Goal: Task Accomplishment & Management: Manage account settings

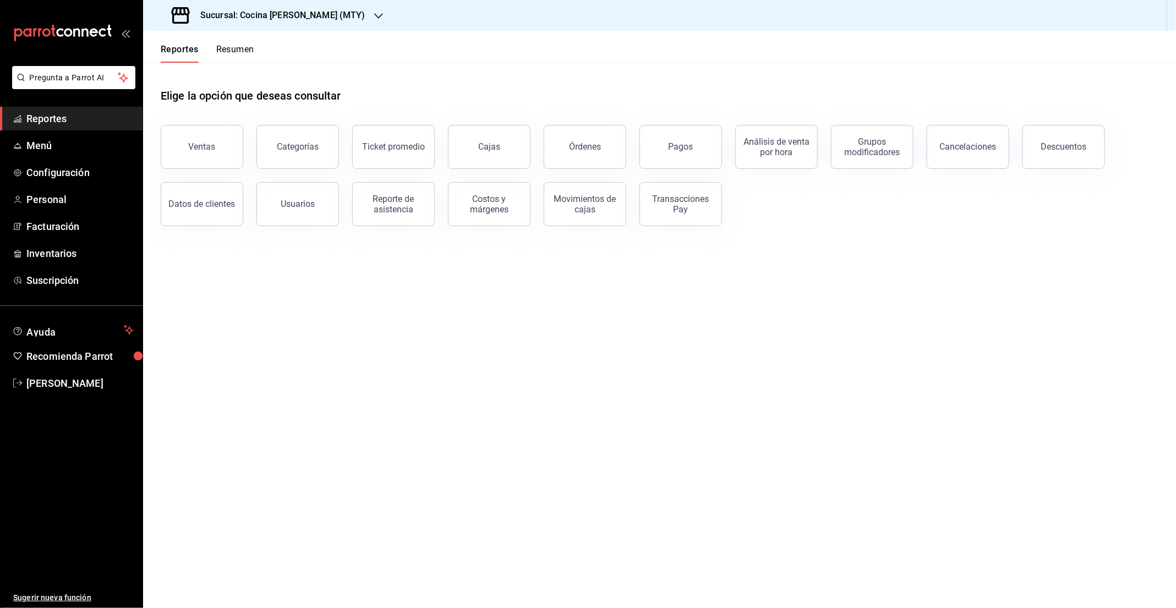
click at [228, 60] on button "Resumen" at bounding box center [235, 53] width 38 height 19
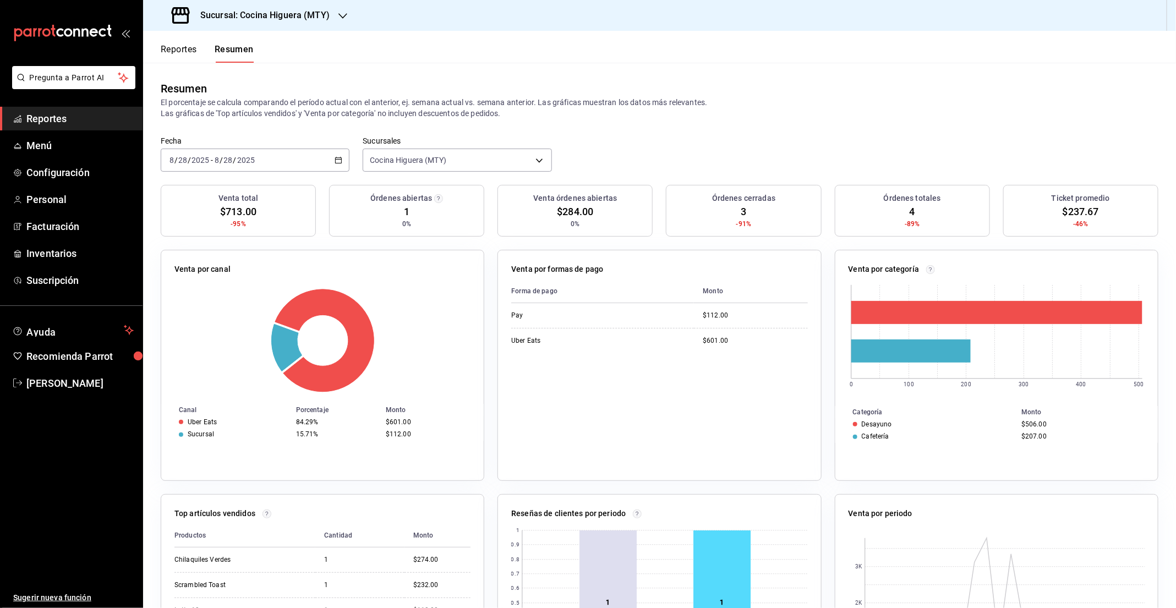
click at [186, 45] on button "Reportes" at bounding box center [179, 53] width 36 height 19
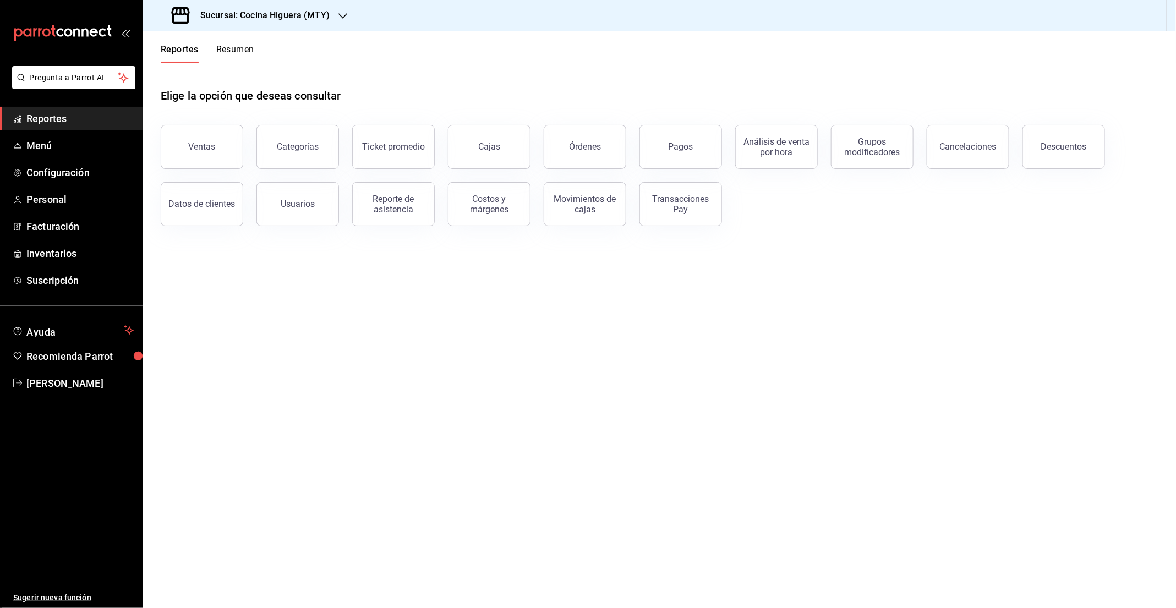
click at [234, 47] on button "Resumen" at bounding box center [235, 53] width 38 height 19
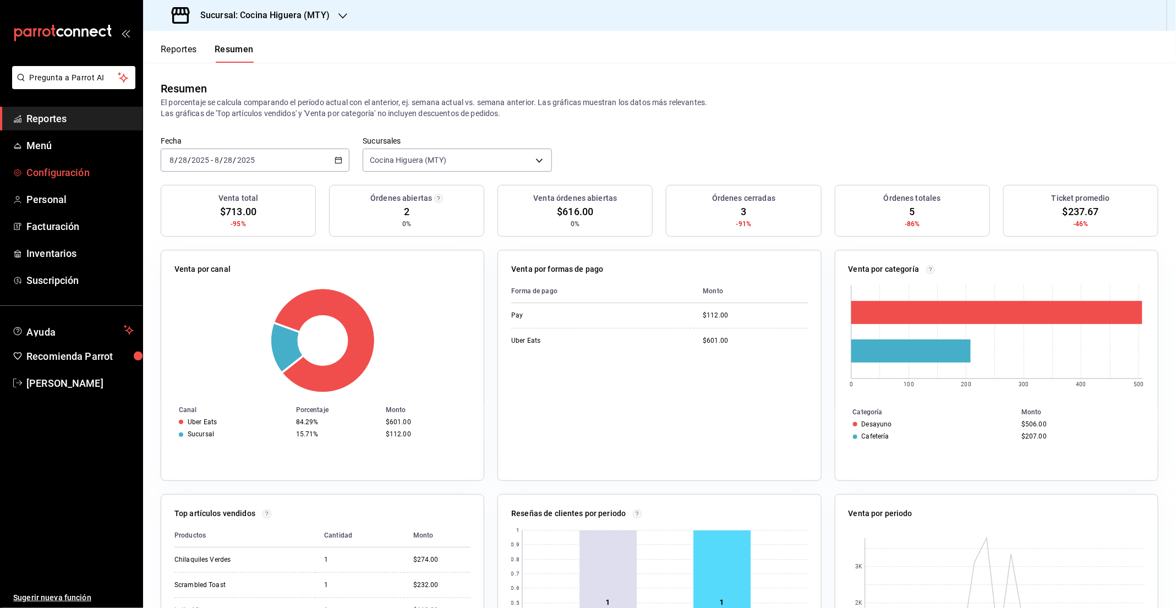
click at [72, 170] on span "Configuración" at bounding box center [79, 172] width 107 height 15
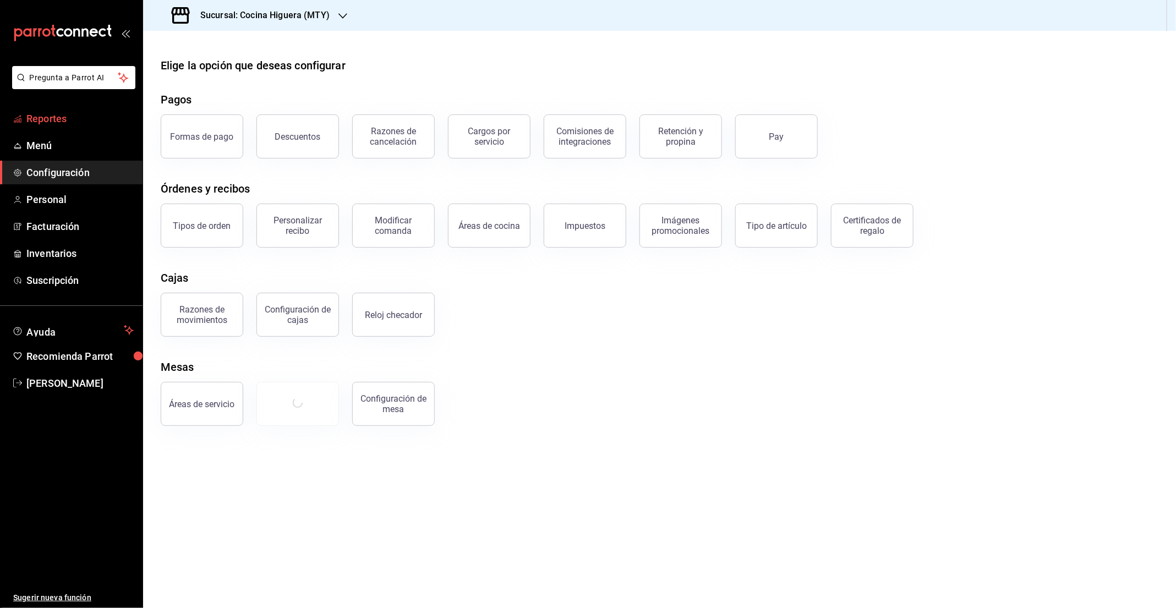
click at [55, 120] on span "Reportes" at bounding box center [79, 118] width 107 height 15
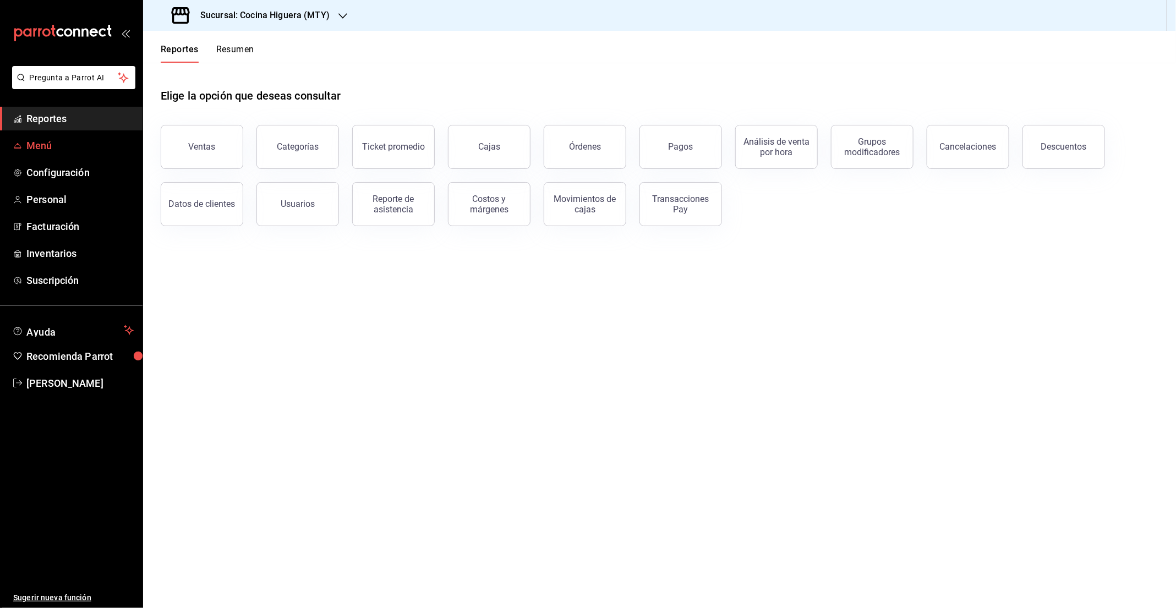
click at [63, 134] on link "Menú" at bounding box center [71, 146] width 143 height 24
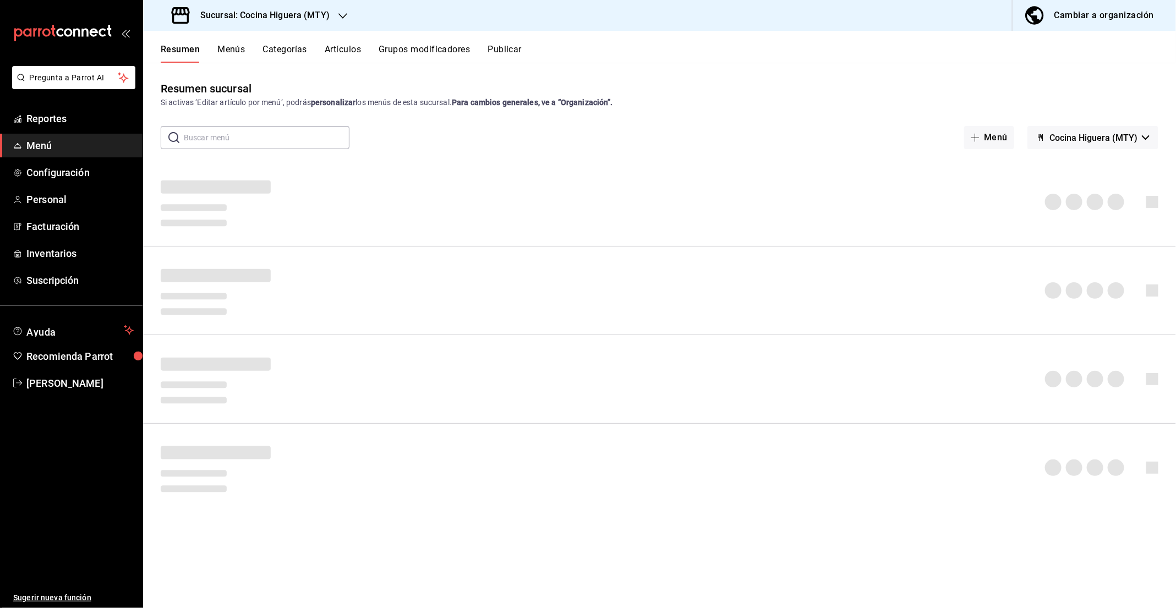
click at [342, 51] on button "Artículos" at bounding box center [343, 53] width 36 height 19
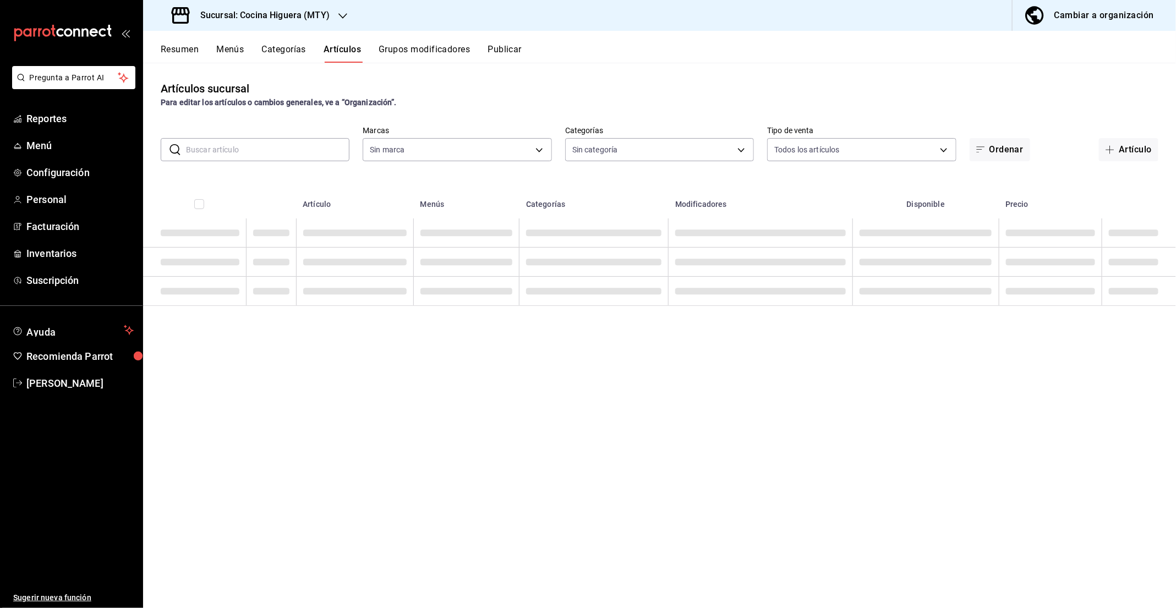
type input "05858d46-2690-44ef-b8a8-adc35581e873"
click at [267, 145] on input "text" at bounding box center [267, 150] width 163 height 22
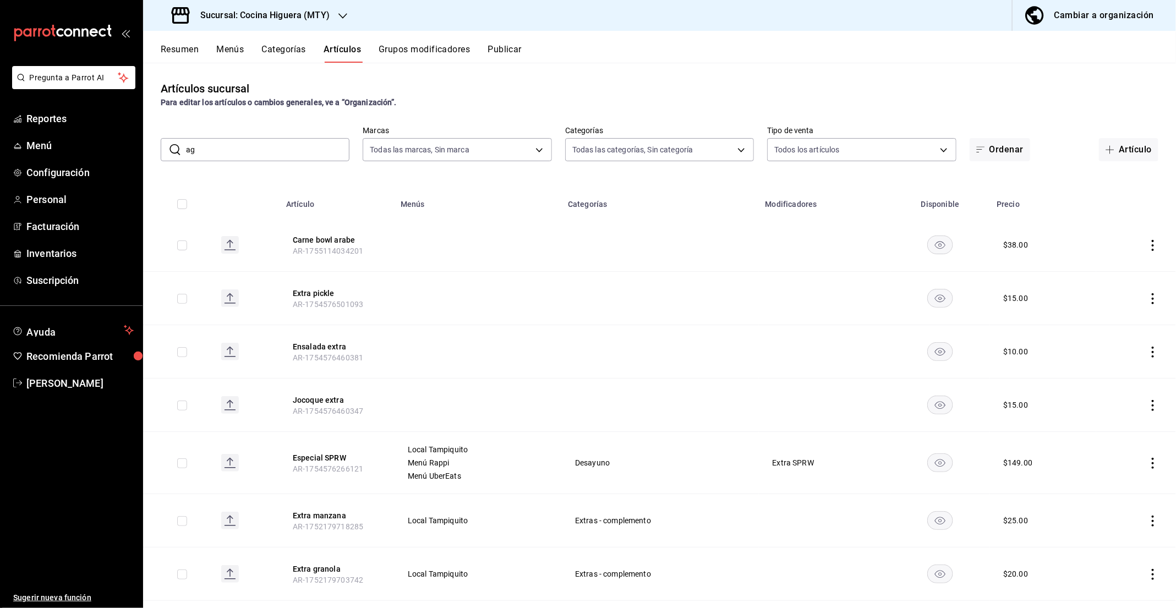
type input "agu"
type input "b952c26d-3583-4f72-b729-73d5659f8145,3bdca260-8be7-48a2-a328-6defd0d0486b,ef005…"
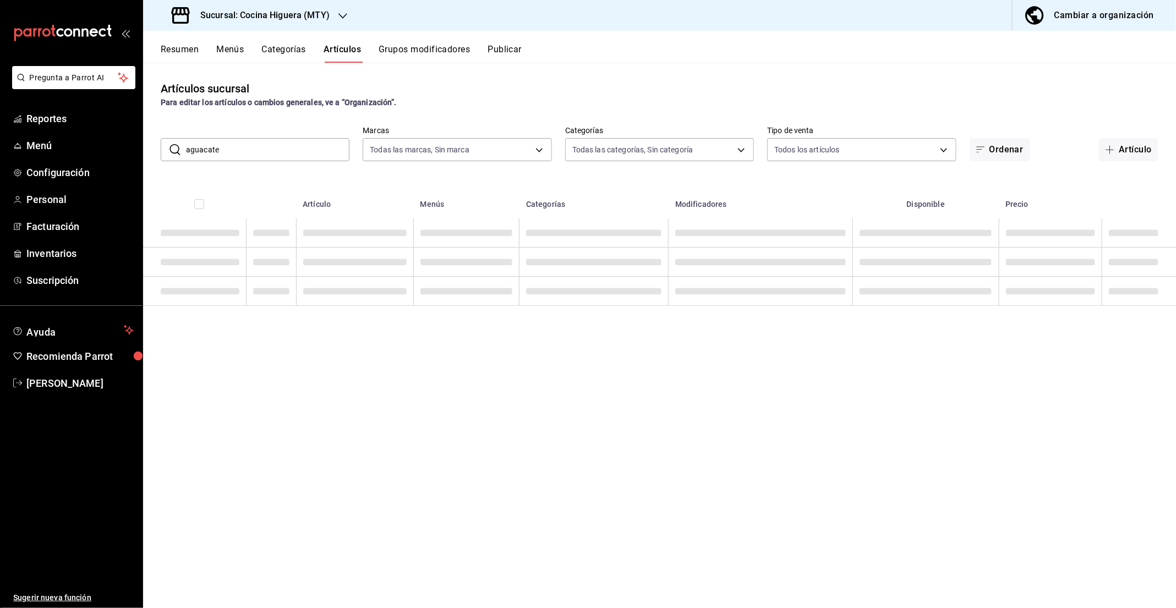
type input "aguacate"
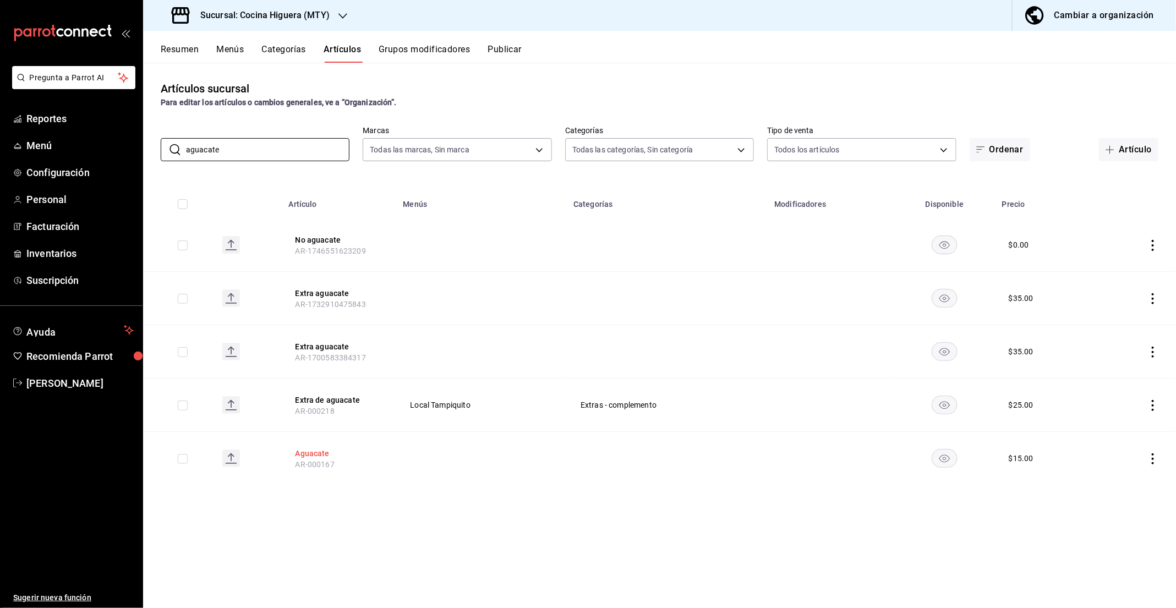
click at [318, 448] on button "Aguacate" at bounding box center [339, 453] width 88 height 11
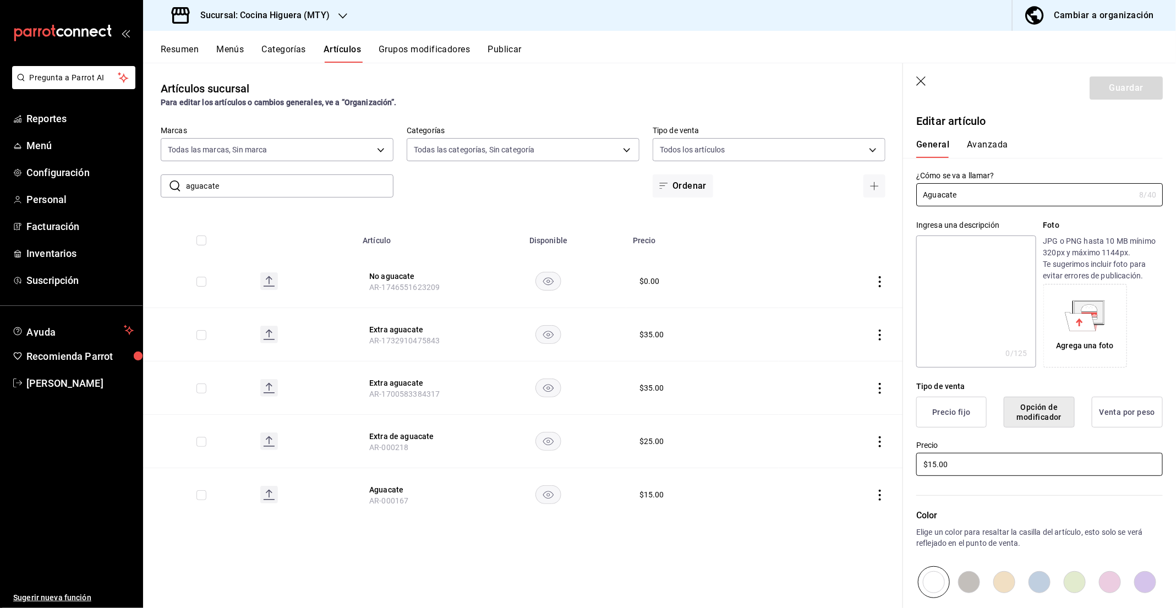
click at [970, 468] on input "$15.00" at bounding box center [1039, 464] width 247 height 23
type input "$2.00"
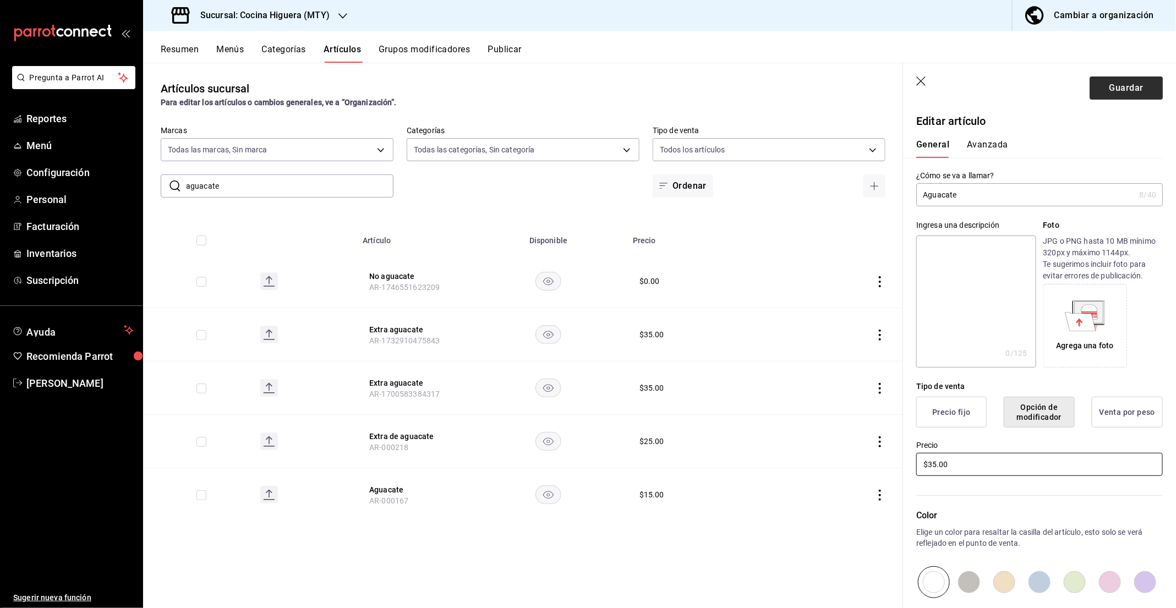
type input "$35.00"
click at [1117, 96] on button "Guardar" at bounding box center [1126, 87] width 73 height 23
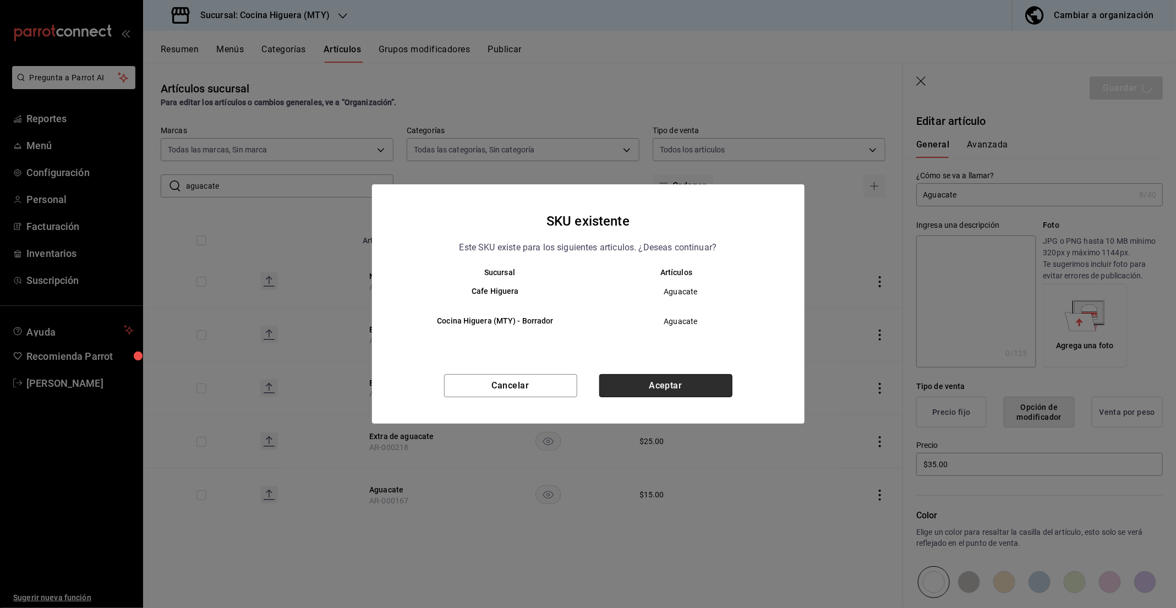
click at [665, 381] on button "Aceptar" at bounding box center [665, 385] width 133 height 23
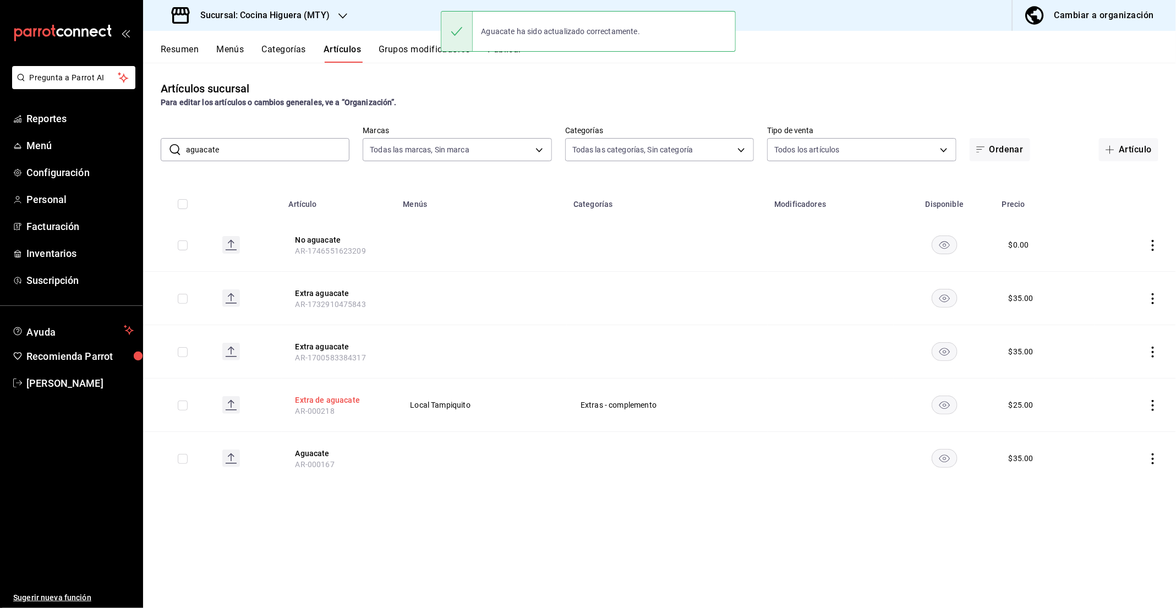
click at [330, 399] on button "Extra de aguacate" at bounding box center [339, 400] width 88 height 11
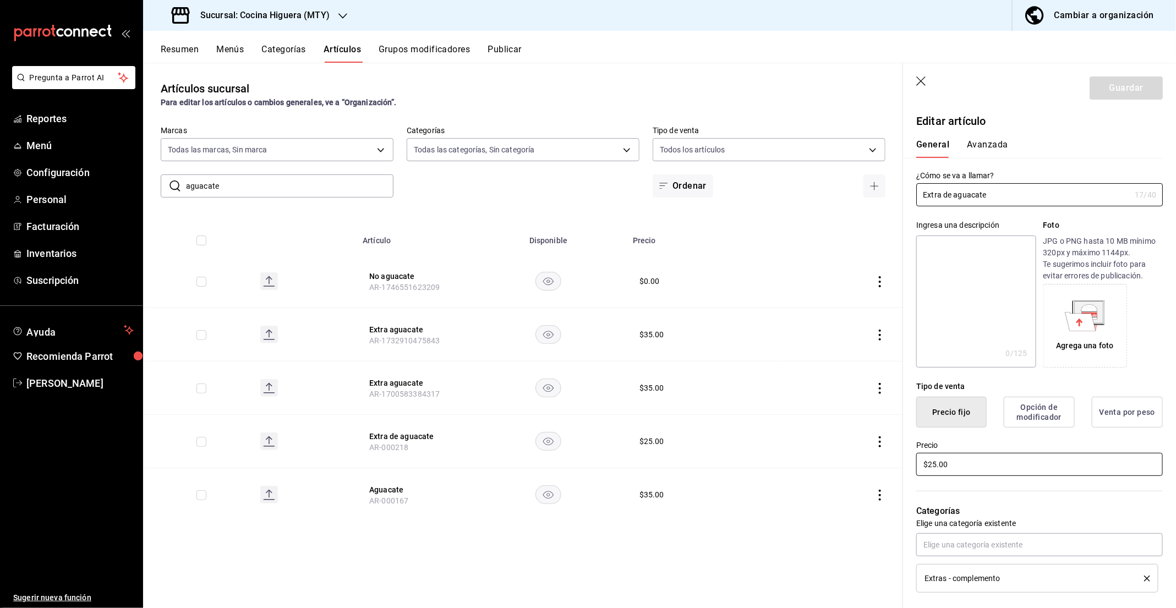
click at [954, 467] on input "$25.00" at bounding box center [1039, 464] width 247 height 23
type input "$35.00"
click at [1137, 81] on button "Guardar" at bounding box center [1126, 87] width 73 height 23
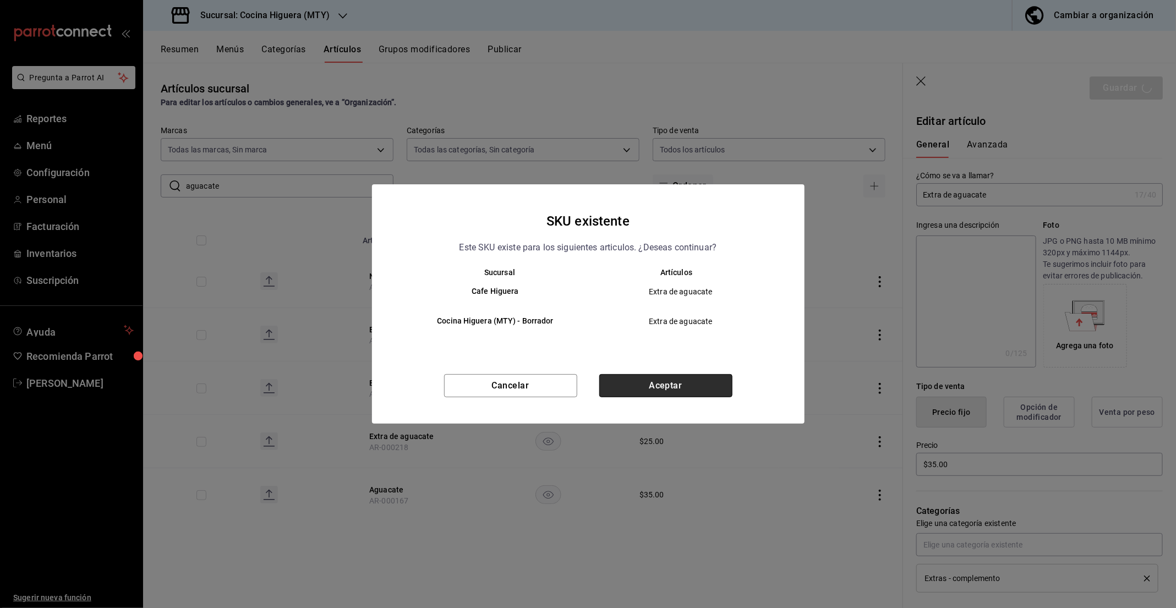
click at [664, 390] on button "Aceptar" at bounding box center [665, 385] width 133 height 23
